Goal: Transaction & Acquisition: Obtain resource

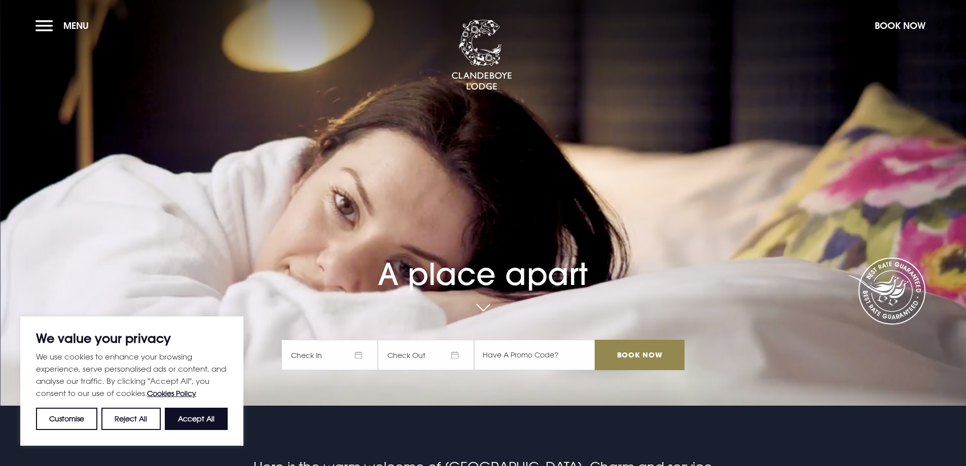
click at [187, 425] on button "Accept All" at bounding box center [196, 419] width 63 height 22
checkbox input "true"
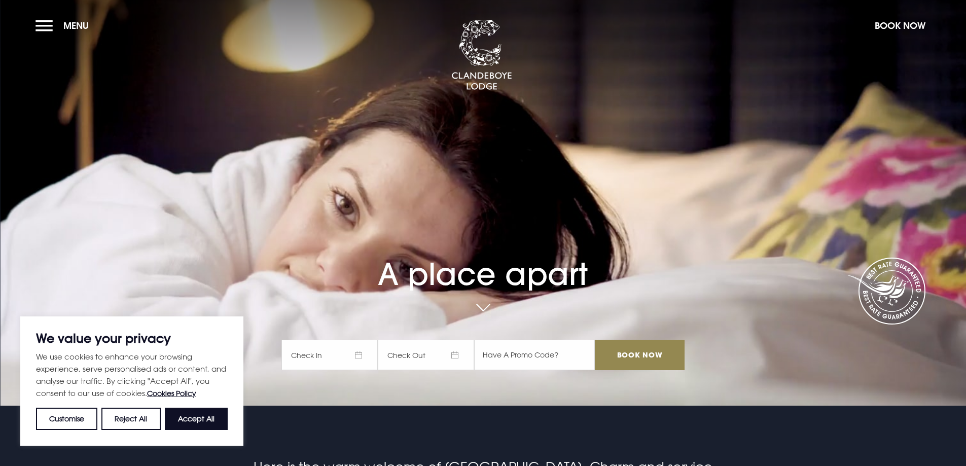
checkbox input "true"
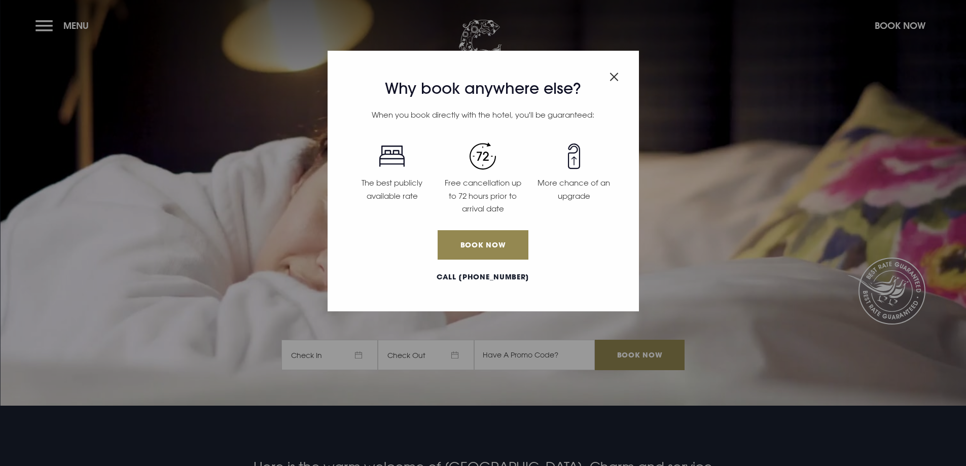
click at [607, 74] on div "Why book anywhere else? When you book directly with the hotel, you'll be guaran…" at bounding box center [483, 181] width 311 height 261
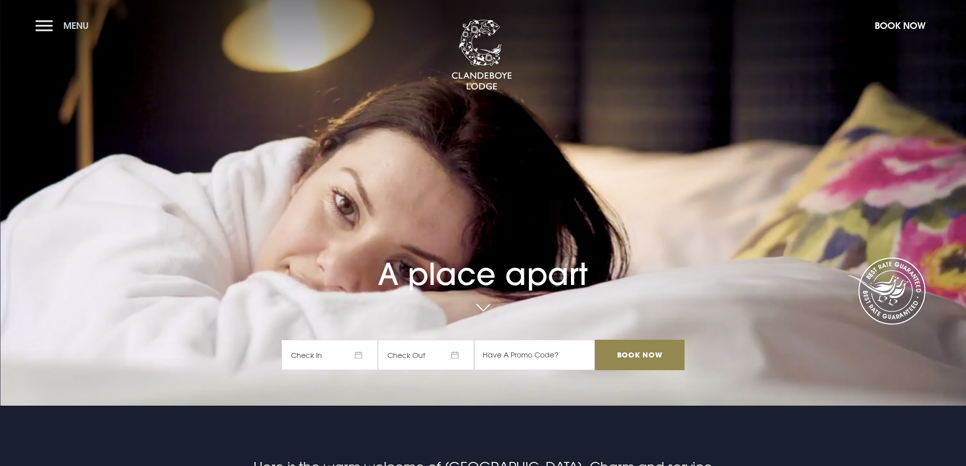
click at [49, 28] on button "Menu" at bounding box center [64, 26] width 58 height 22
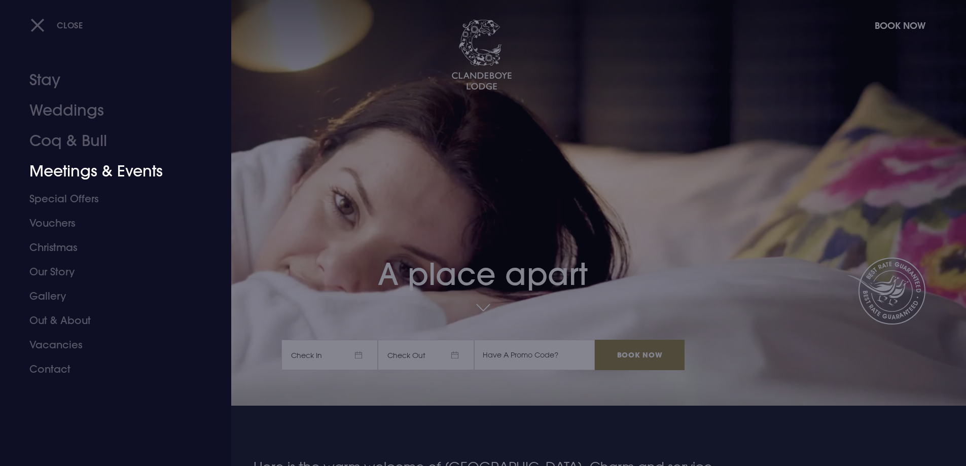
click at [79, 169] on link "Meetings & Events" at bounding box center [109, 171] width 160 height 30
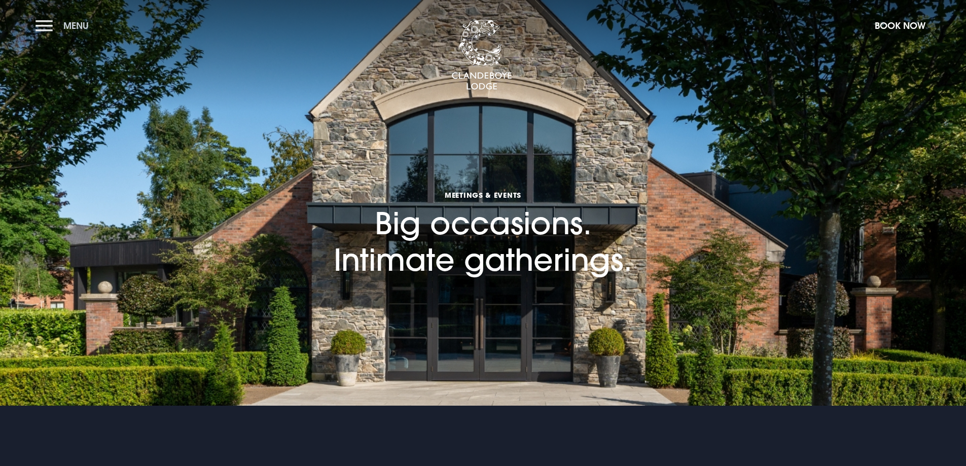
click at [42, 26] on button "Menu" at bounding box center [64, 26] width 58 height 22
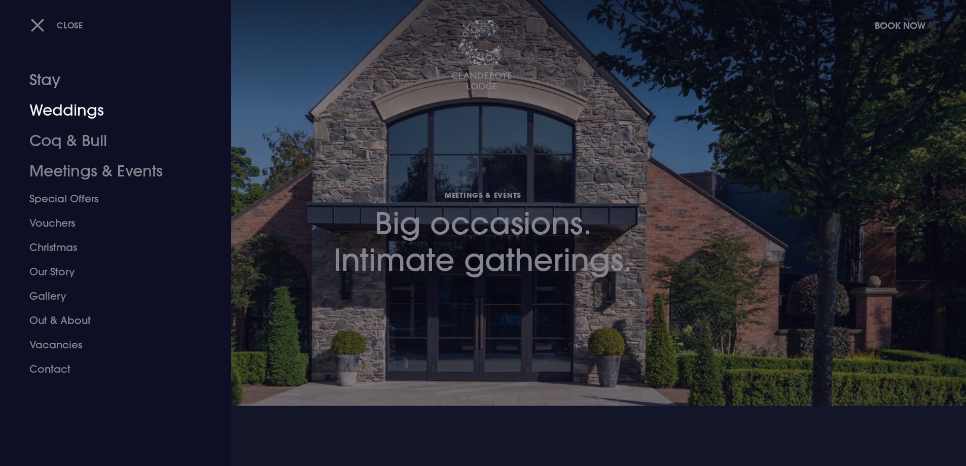
click at [61, 105] on link "Weddings" at bounding box center [109, 110] width 160 height 30
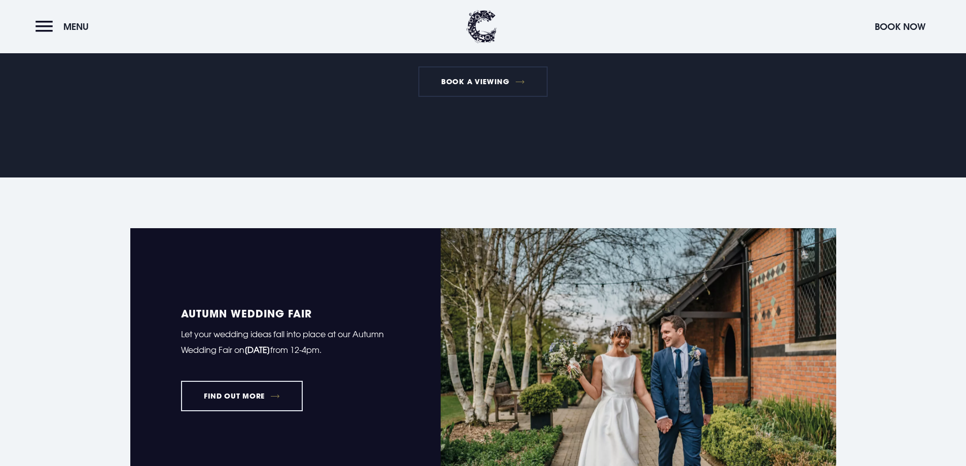
scroll to position [608, 0]
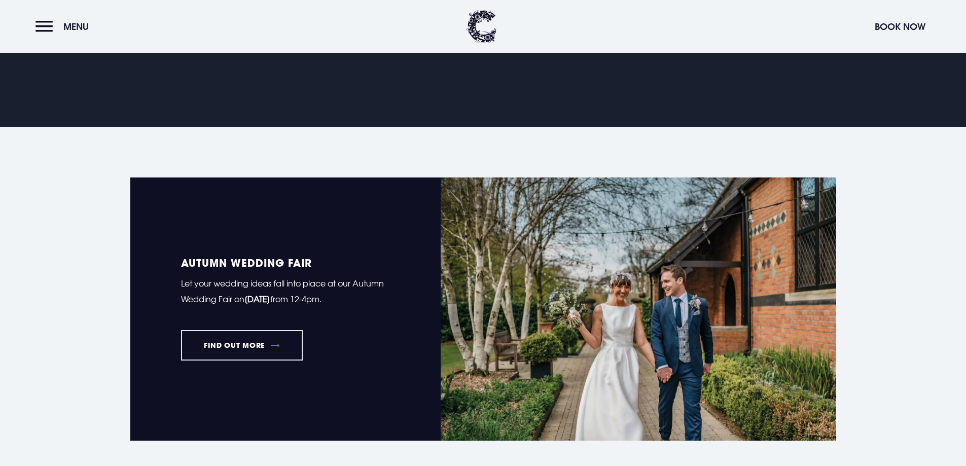
click at [857, 172] on section "Autumn Wedding Fair Let your wedding ideas fall into place at our Autumn Weddin…" at bounding box center [483, 309] width 966 height 365
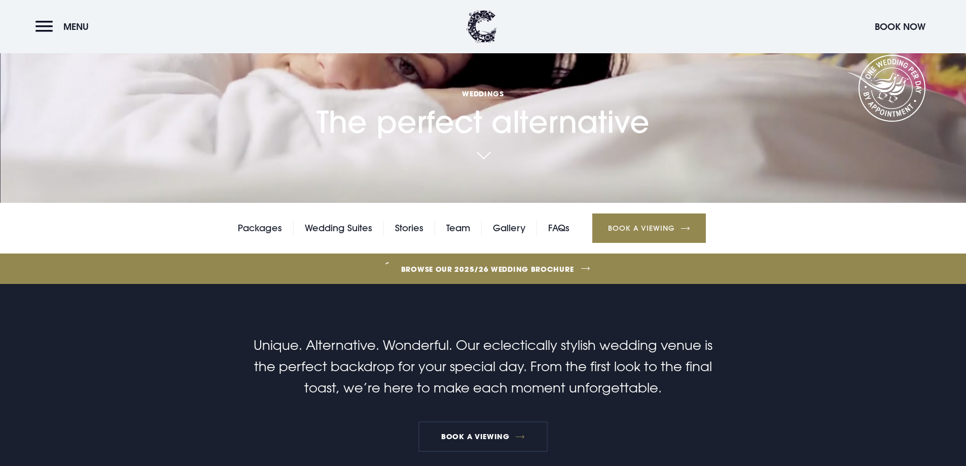
scroll to position [254, 0]
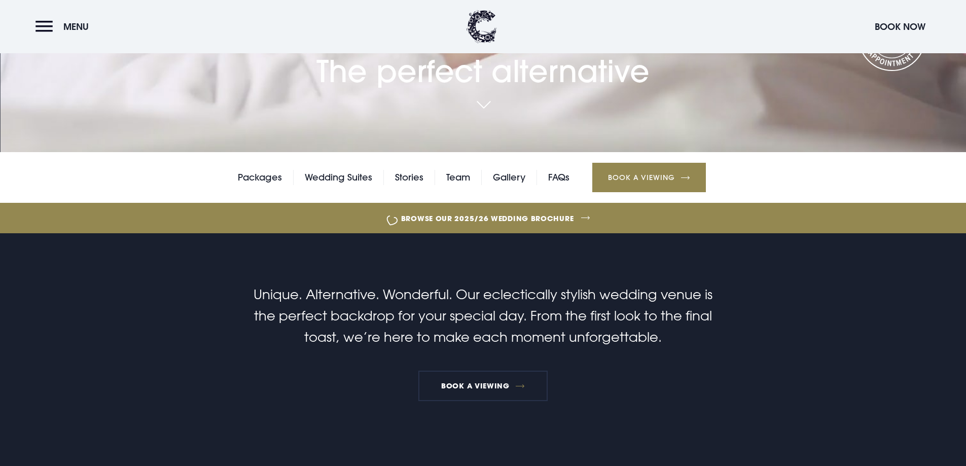
click at [554, 215] on link "Browse our 2025/26 wedding brochure" at bounding box center [487, 218] width 2105 height 38
